Goal: Task Accomplishment & Management: Use online tool/utility

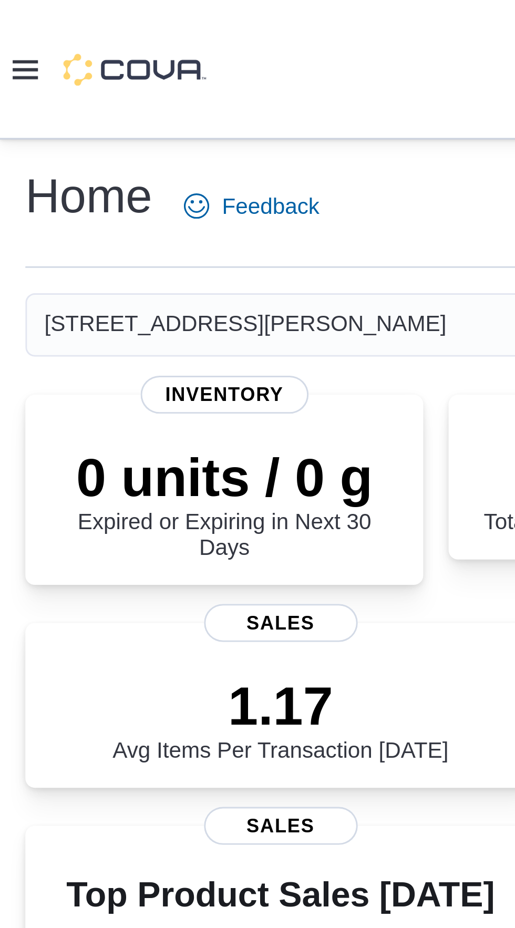
click at [10, 26] on icon at bounding box center [8, 23] width 8 height 6
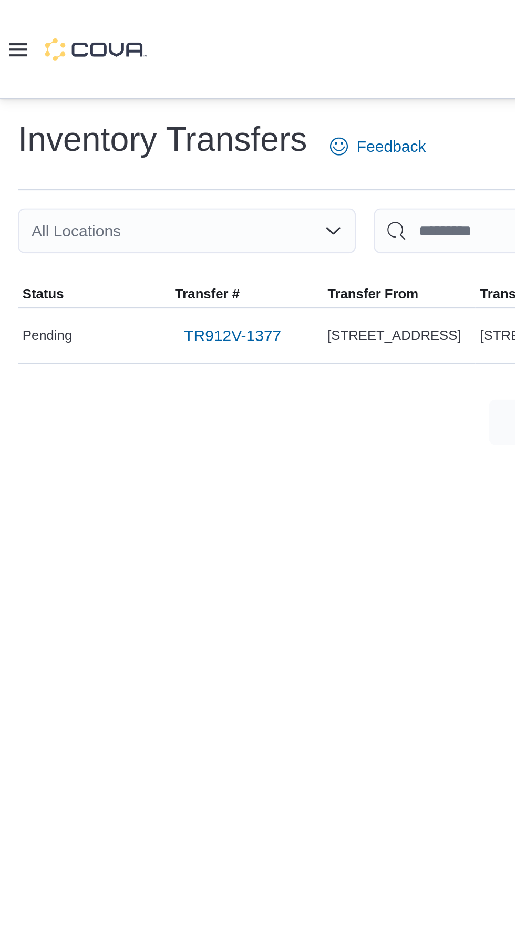
click at [9, 25] on icon at bounding box center [8, 23] width 8 height 8
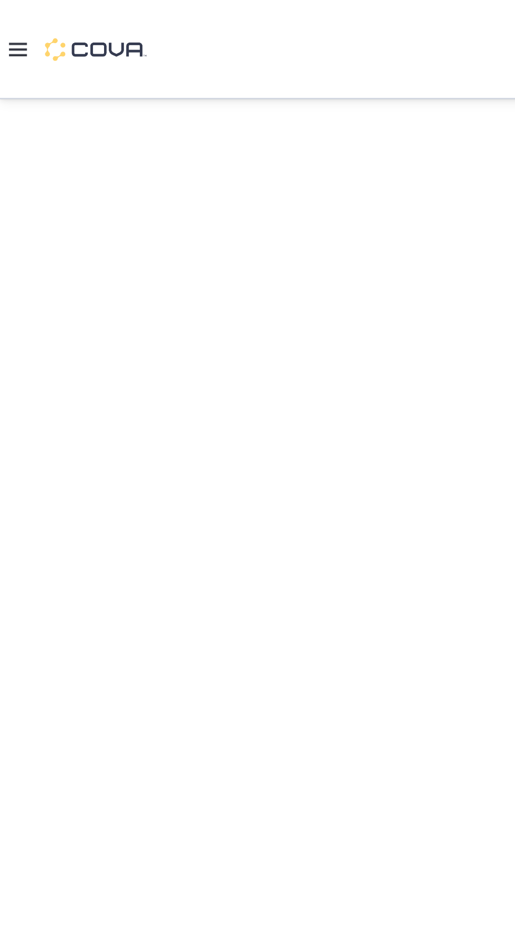
click at [20, 332] on div at bounding box center [257, 463] width 515 height 835
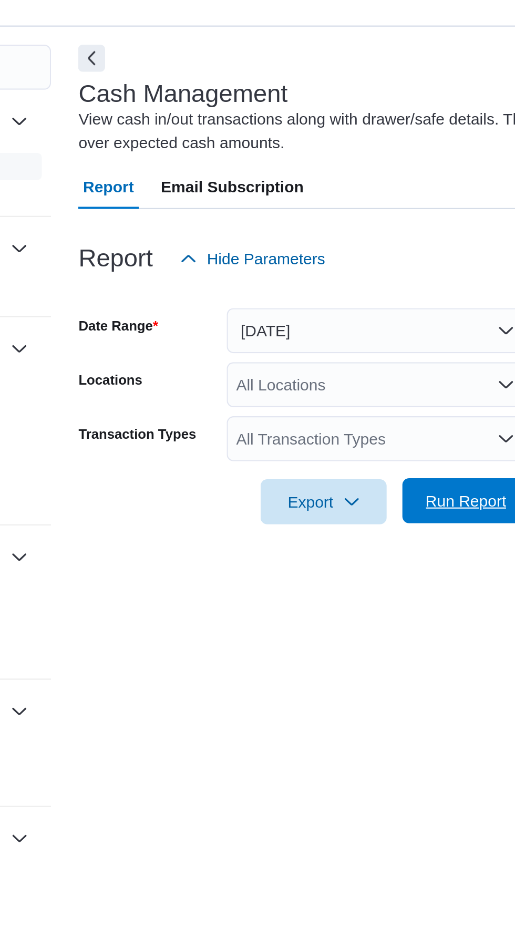
click at [328, 321] on span "Run Report" at bounding box center [340, 310] width 46 height 21
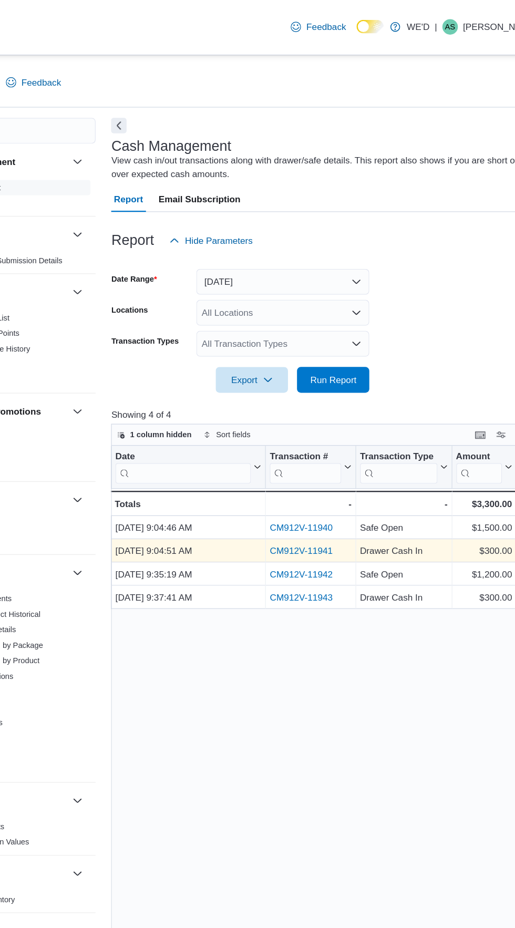
click at [330, 454] on link "CM912V-11941" at bounding box center [315, 450] width 51 height 8
